Goal: Information Seeking & Learning: Understand process/instructions

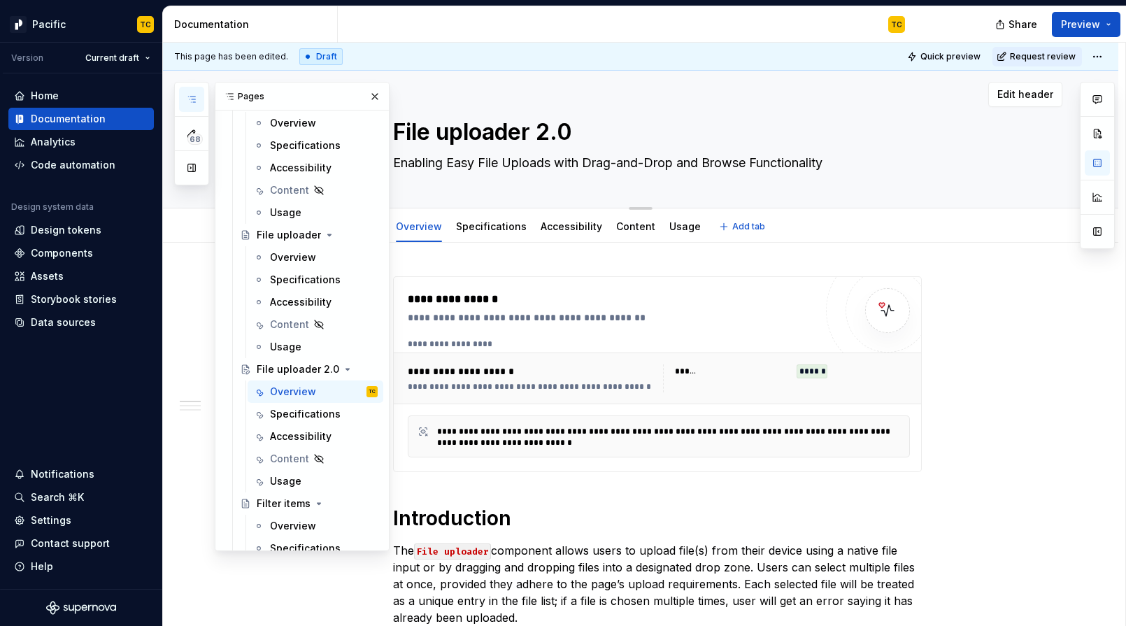
click at [487, 163] on textarea "Enabling Easy File Uploads with Drag-and-Drop and Browse Functionality" at bounding box center [654, 163] width 529 height 22
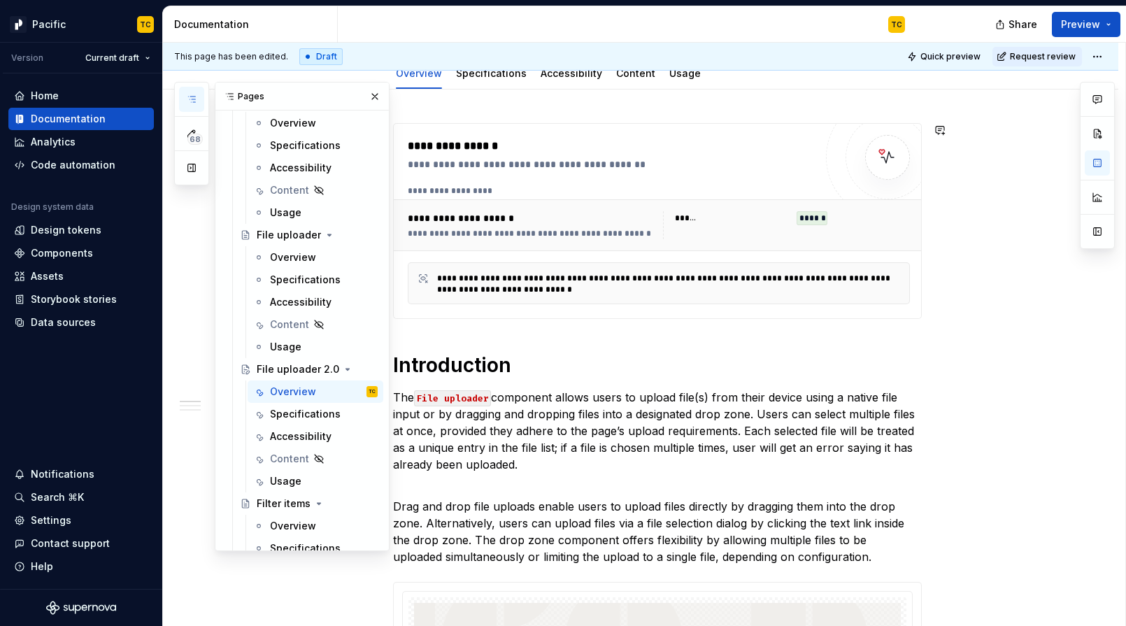
scroll to position [182, 0]
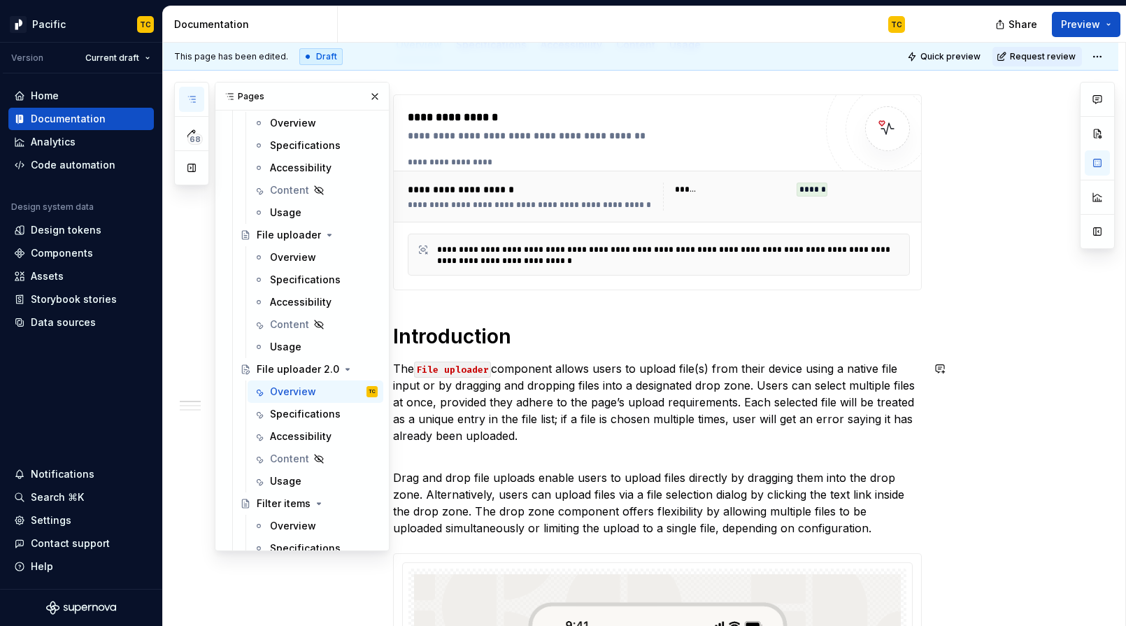
click at [513, 416] on p "The File uploader component allows users to upload file(s) from their device us…" at bounding box center [657, 402] width 529 height 84
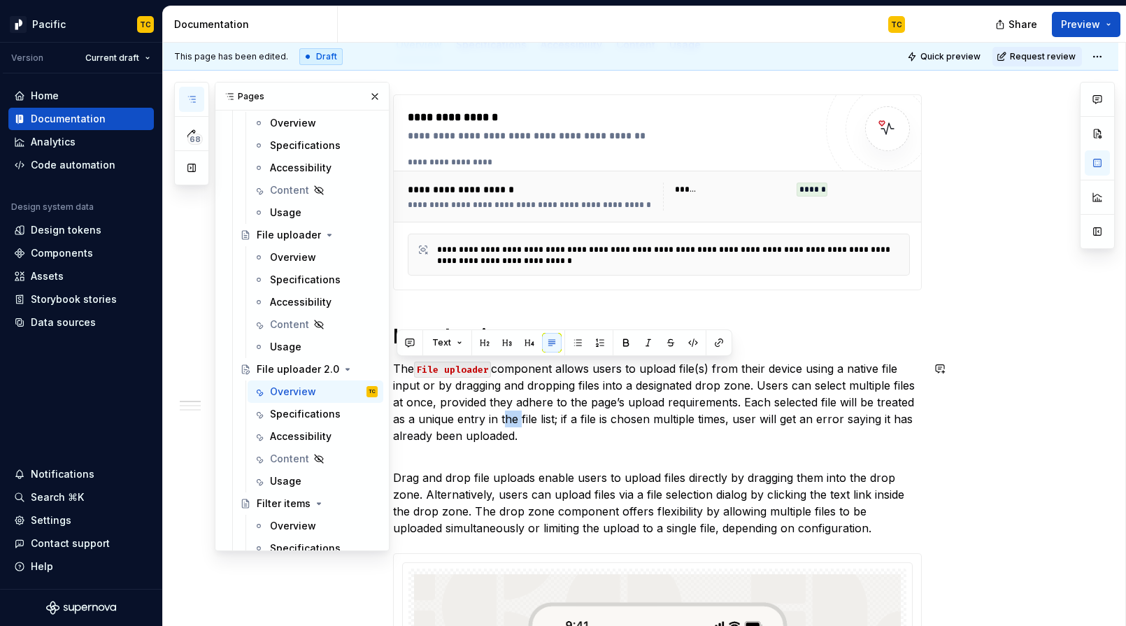
click at [513, 416] on p "The File uploader component allows users to upload file(s) from their device us…" at bounding box center [657, 402] width 529 height 84
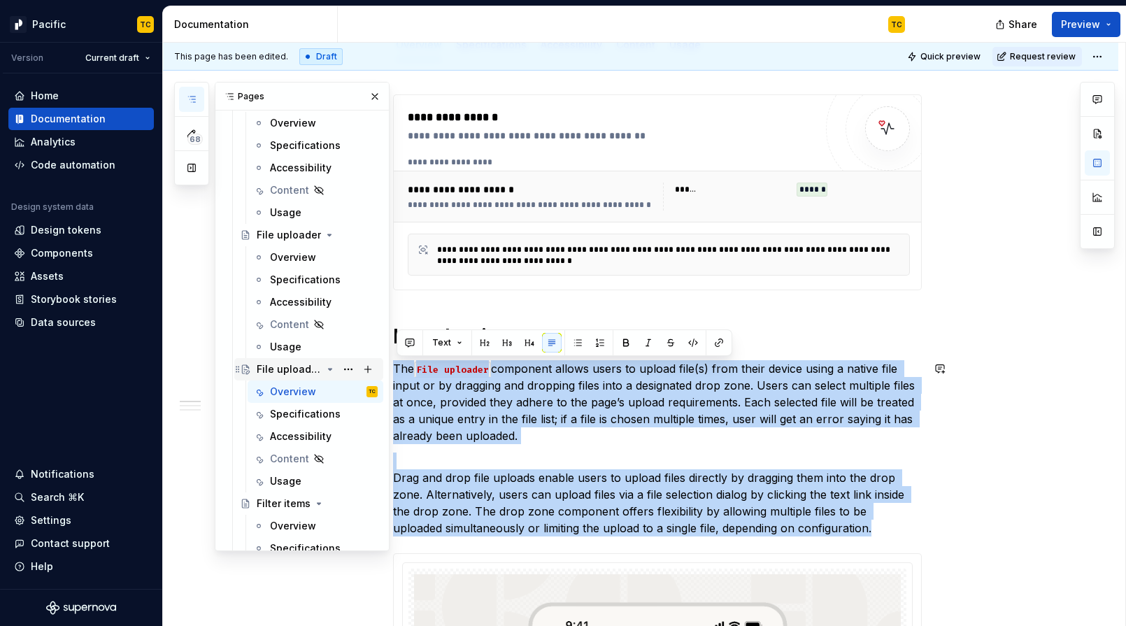
drag, startPoint x: 824, startPoint y: 532, endPoint x: 382, endPoint y: 371, distance: 470.3
click at [382, 371] on div "68 Pages Add Accessibility guide for tree Page tree. Navigate the tree with the…" at bounding box center [644, 335] width 963 height 584
copy div "The File uploader component allows users to upload file(s) from their device us…"
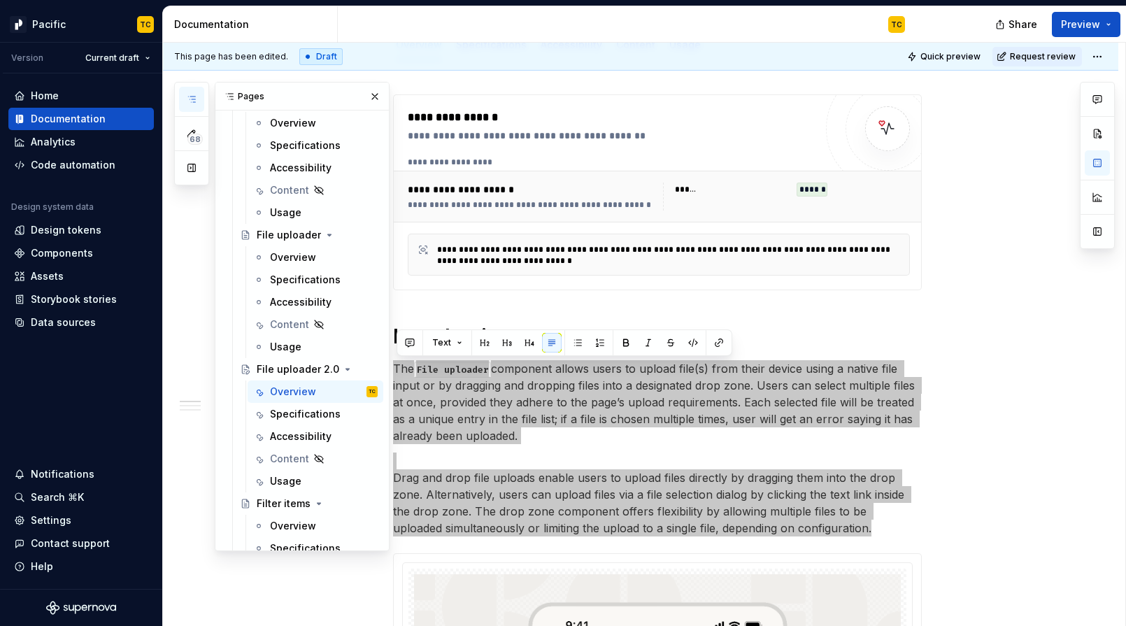
type textarea "*"
